Goal: Transaction & Acquisition: Purchase product/service

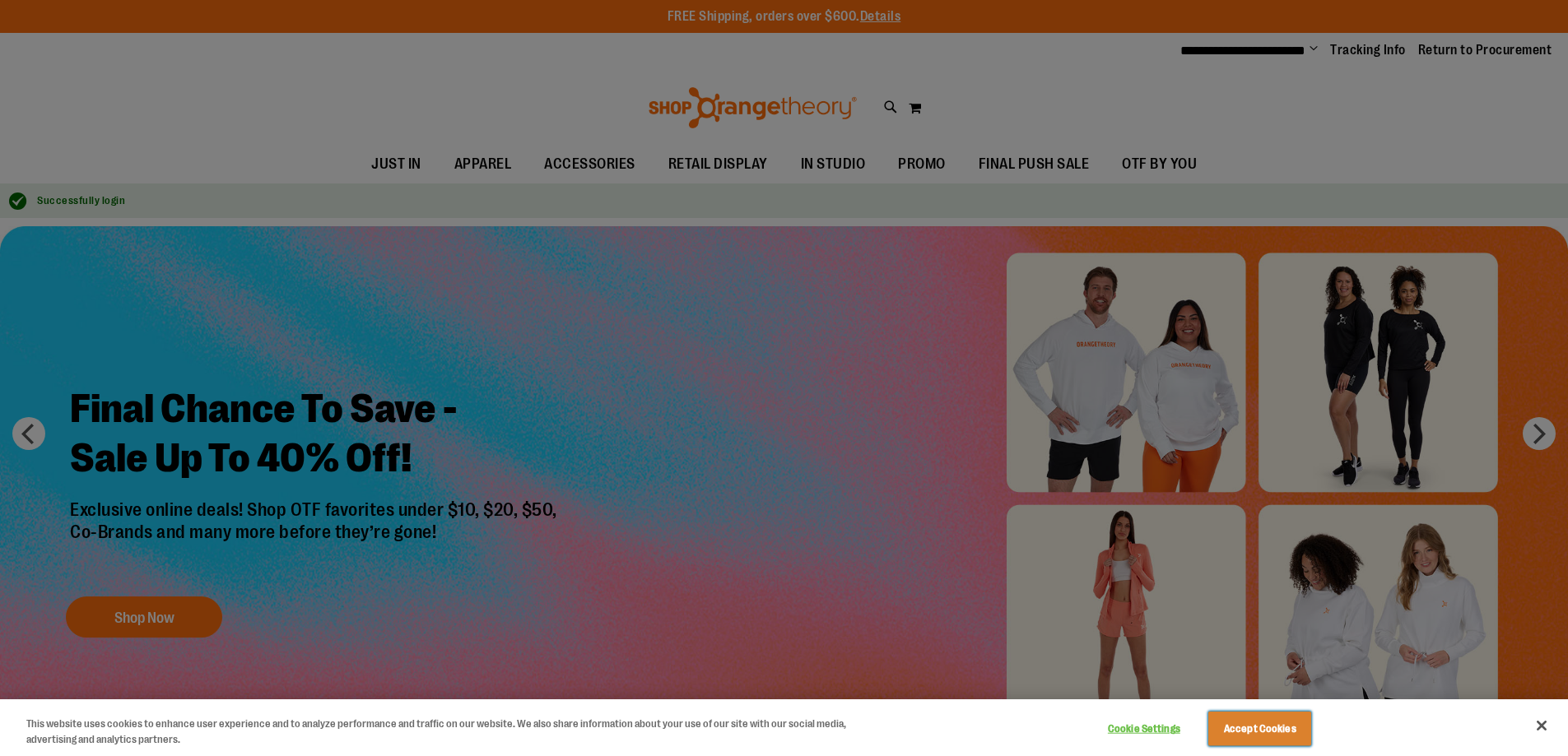
click at [1260, 728] on button "Accept Cookies" at bounding box center [1260, 728] width 102 height 34
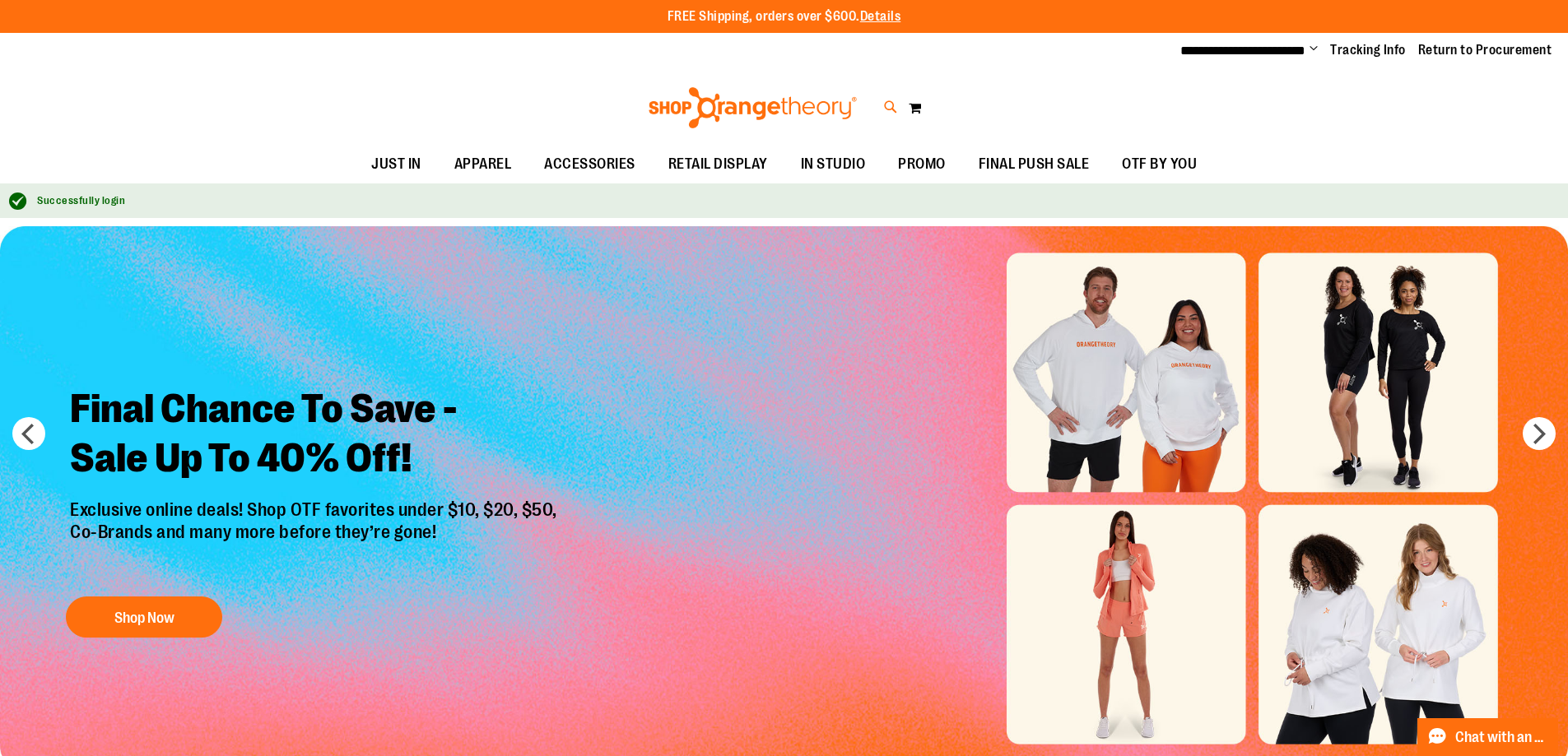
click at [890, 106] on icon at bounding box center [891, 106] width 14 height 19
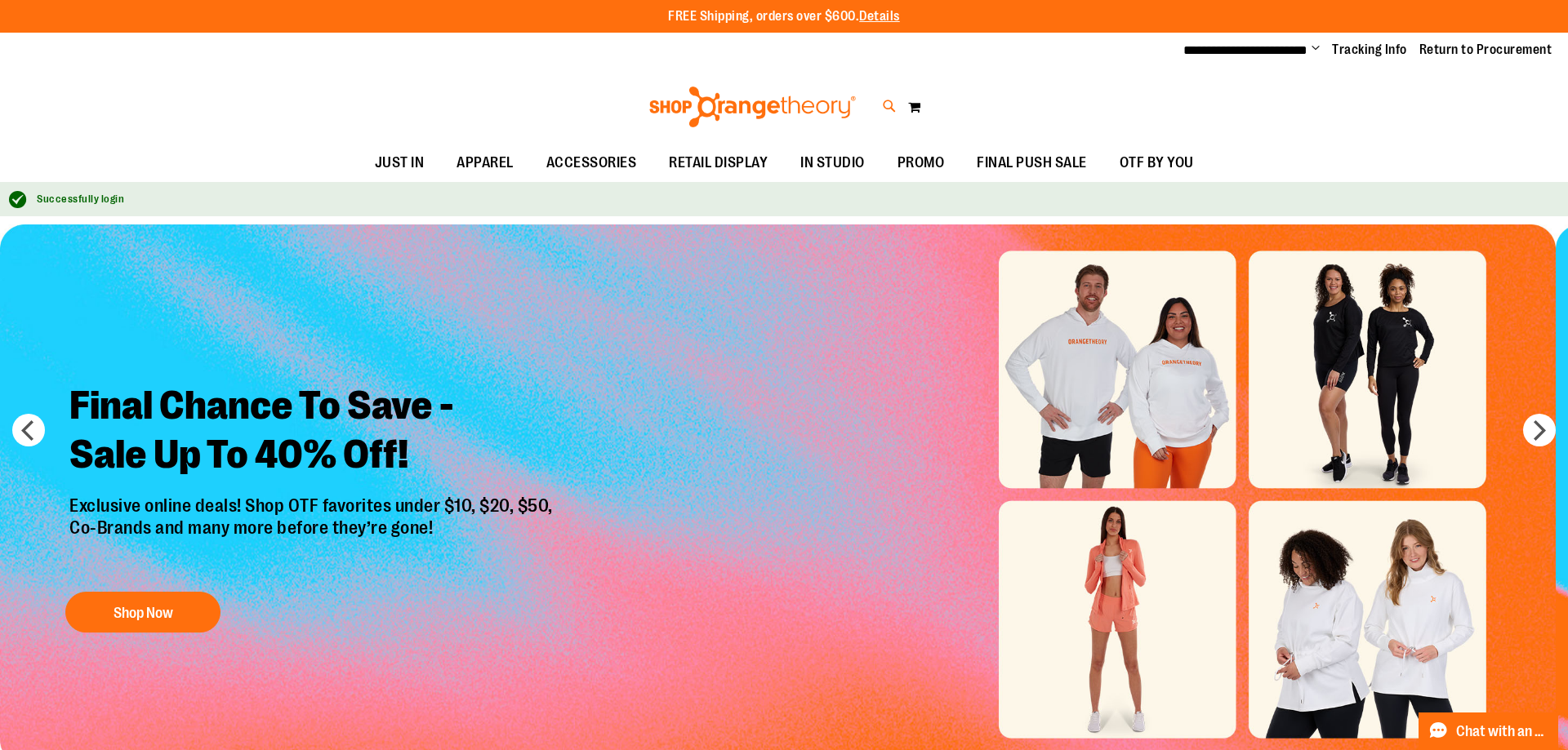
type input "**********"
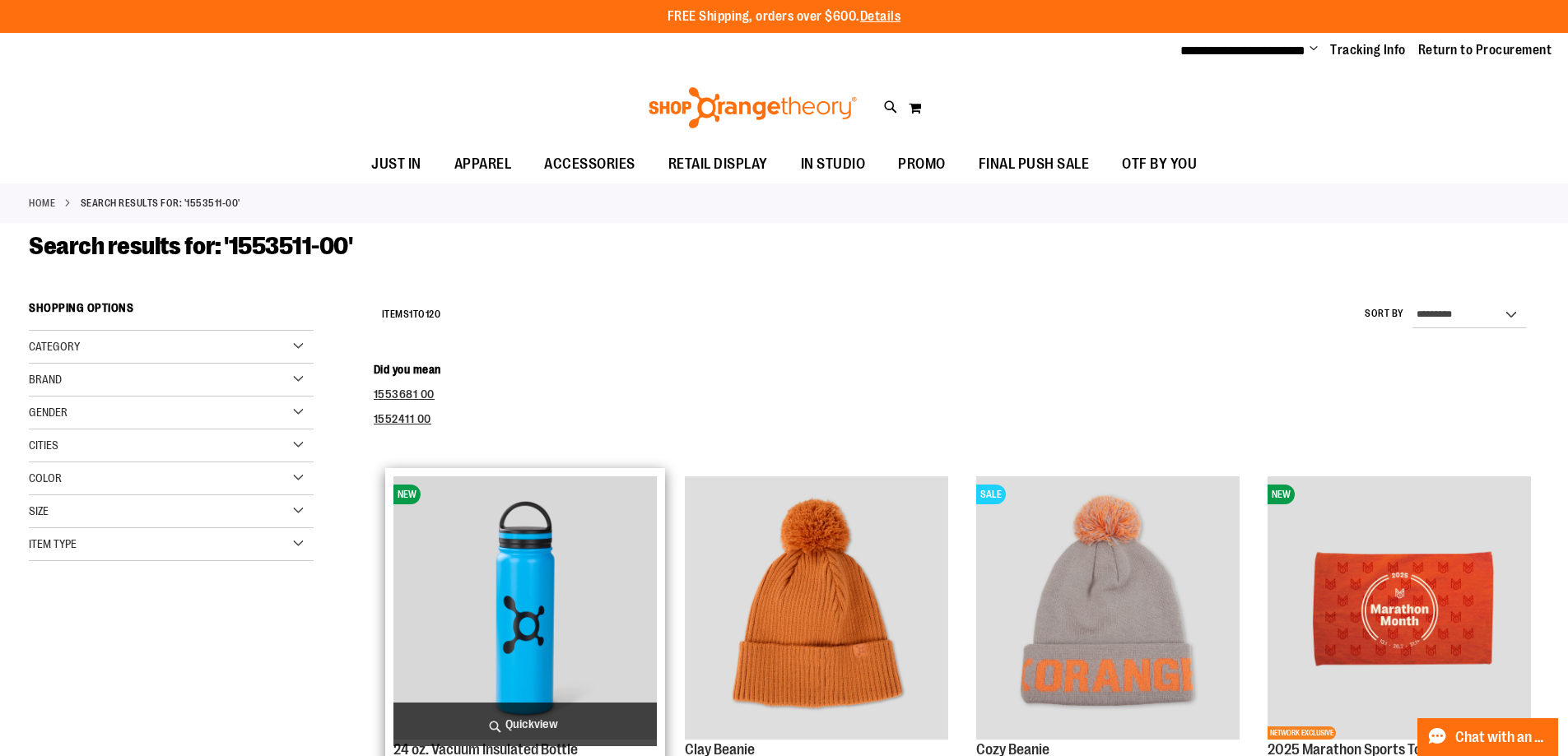
click at [525, 607] on img "product" at bounding box center [524, 607] width 263 height 263
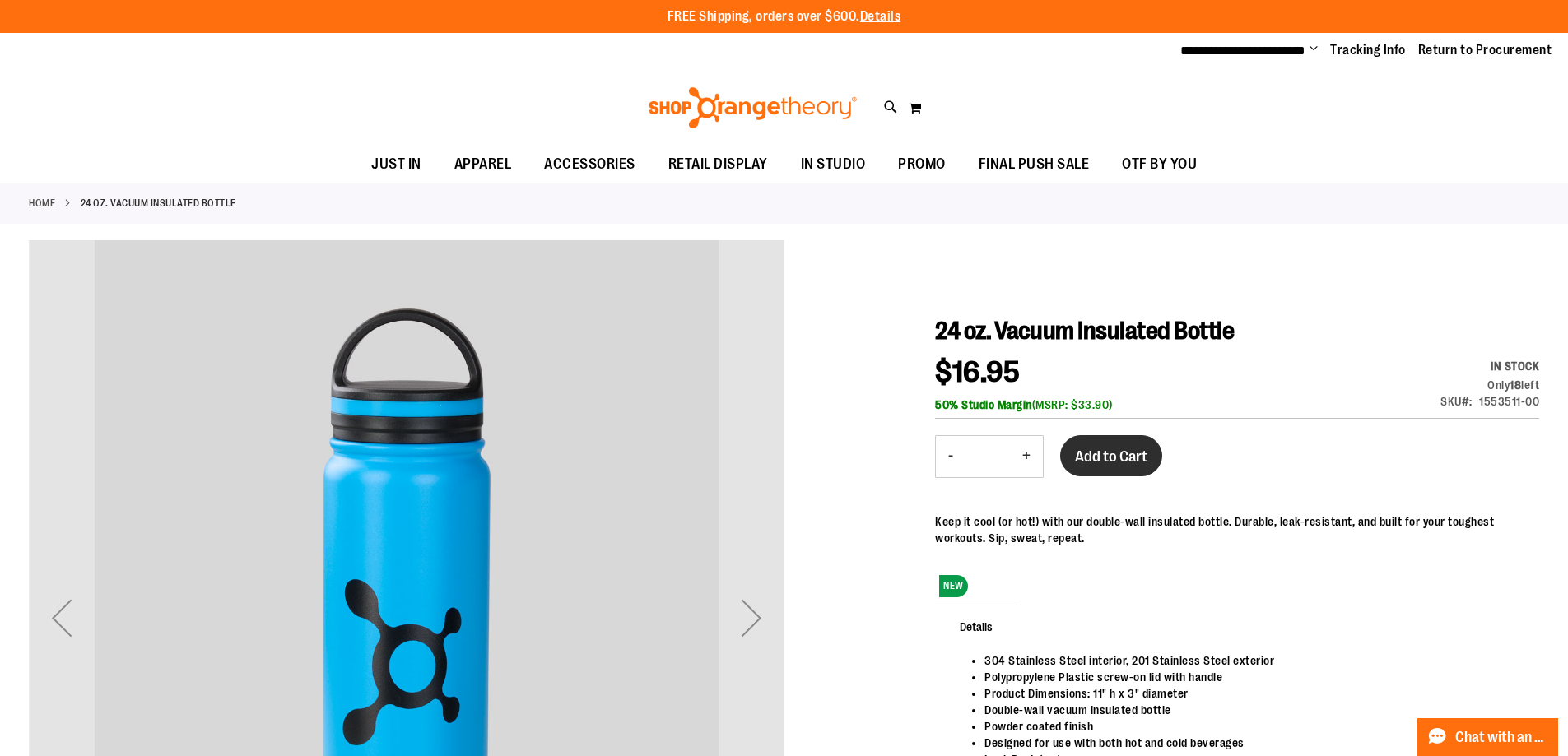
click at [1111, 454] on span "Add to Cart" at bounding box center [1111, 457] width 73 height 18
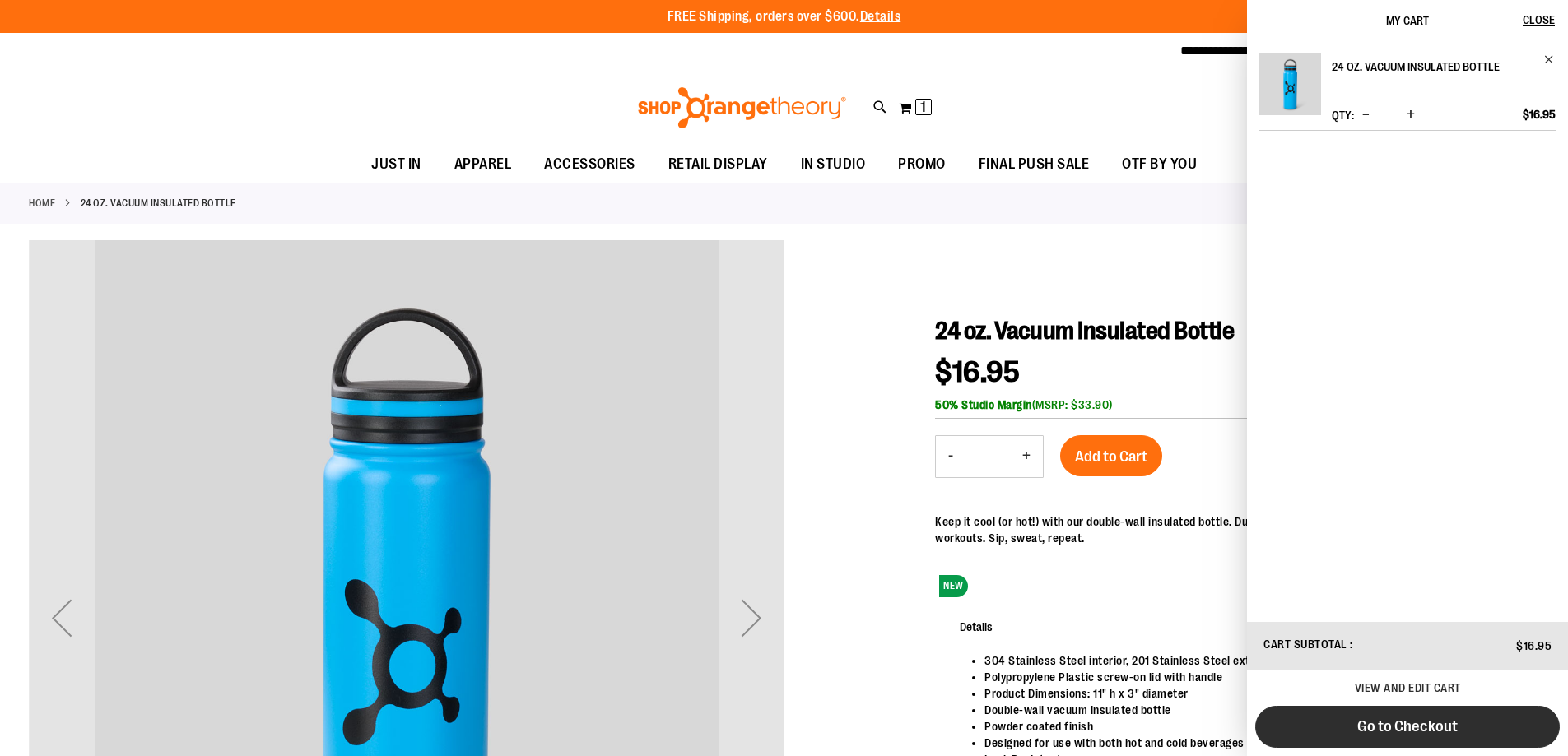
click at [1407, 726] on span "Go to Checkout" at bounding box center [1407, 726] width 100 height 18
